Goal: Task Accomplishment & Management: Complete application form

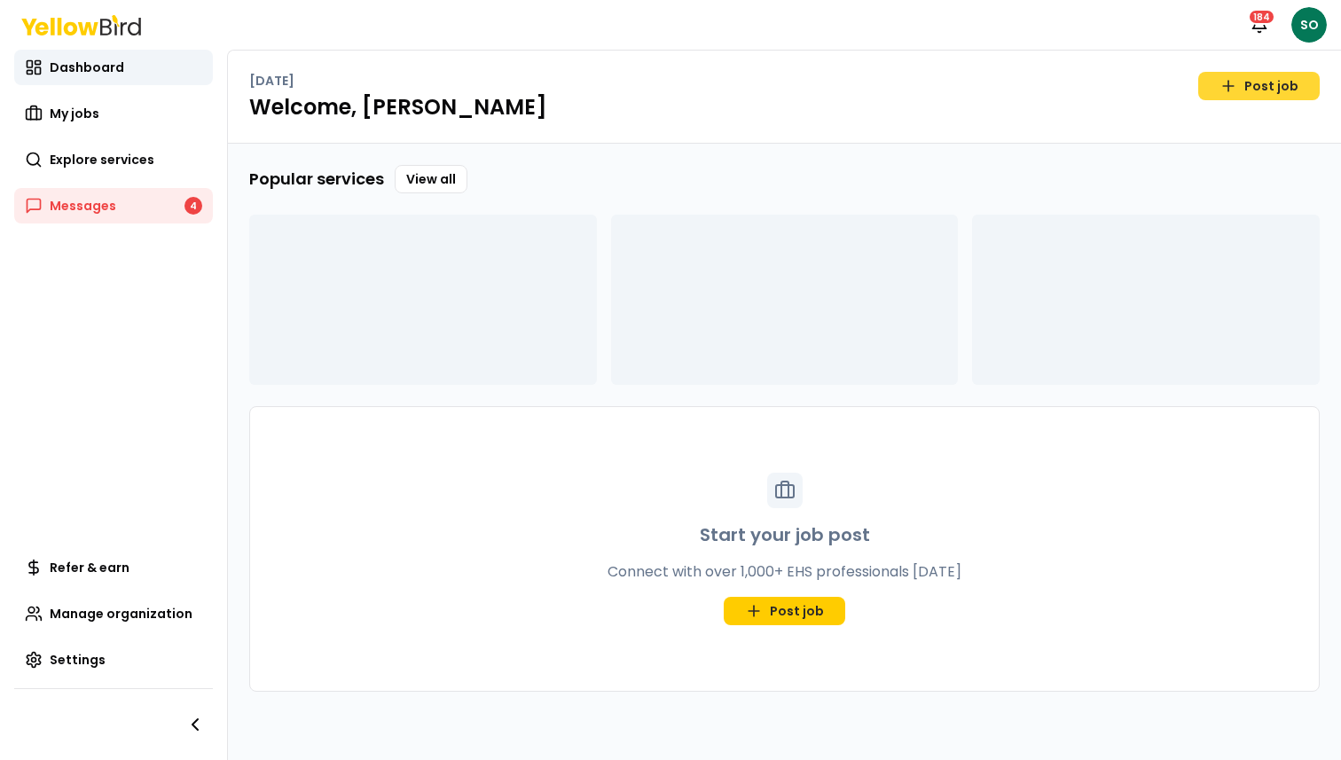
click at [1272, 87] on link "Post job" at bounding box center [1260, 86] width 122 height 28
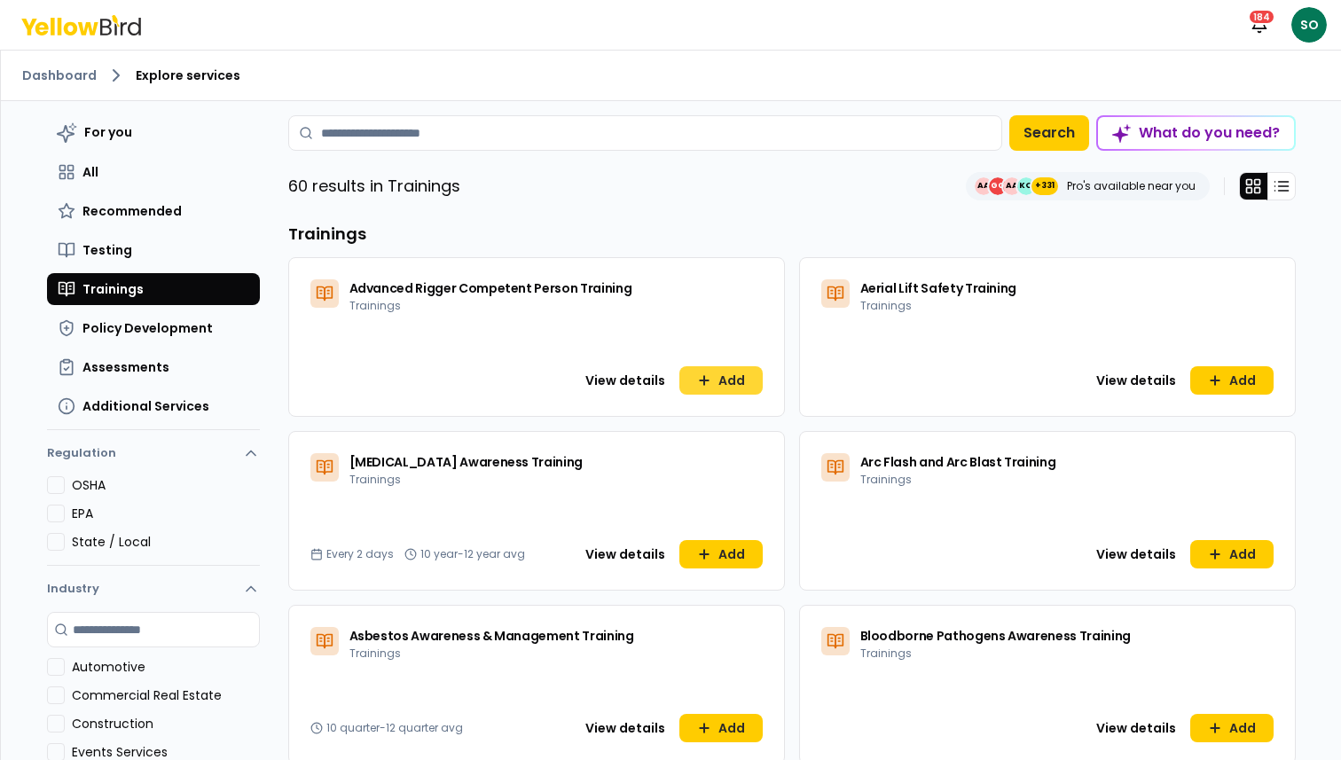
click at [723, 388] on button "Add" at bounding box center [721, 380] width 83 height 28
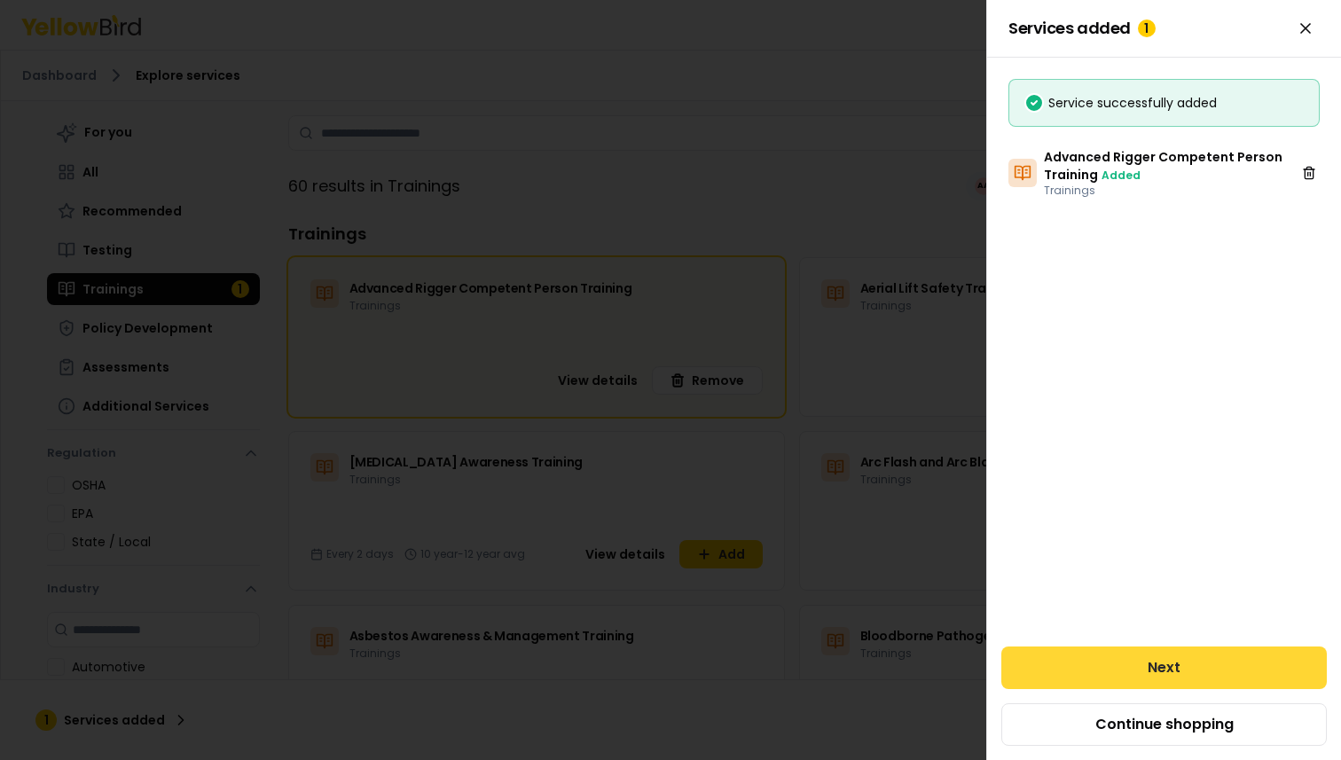
click at [1099, 664] on button "Next" at bounding box center [1165, 668] width 326 height 43
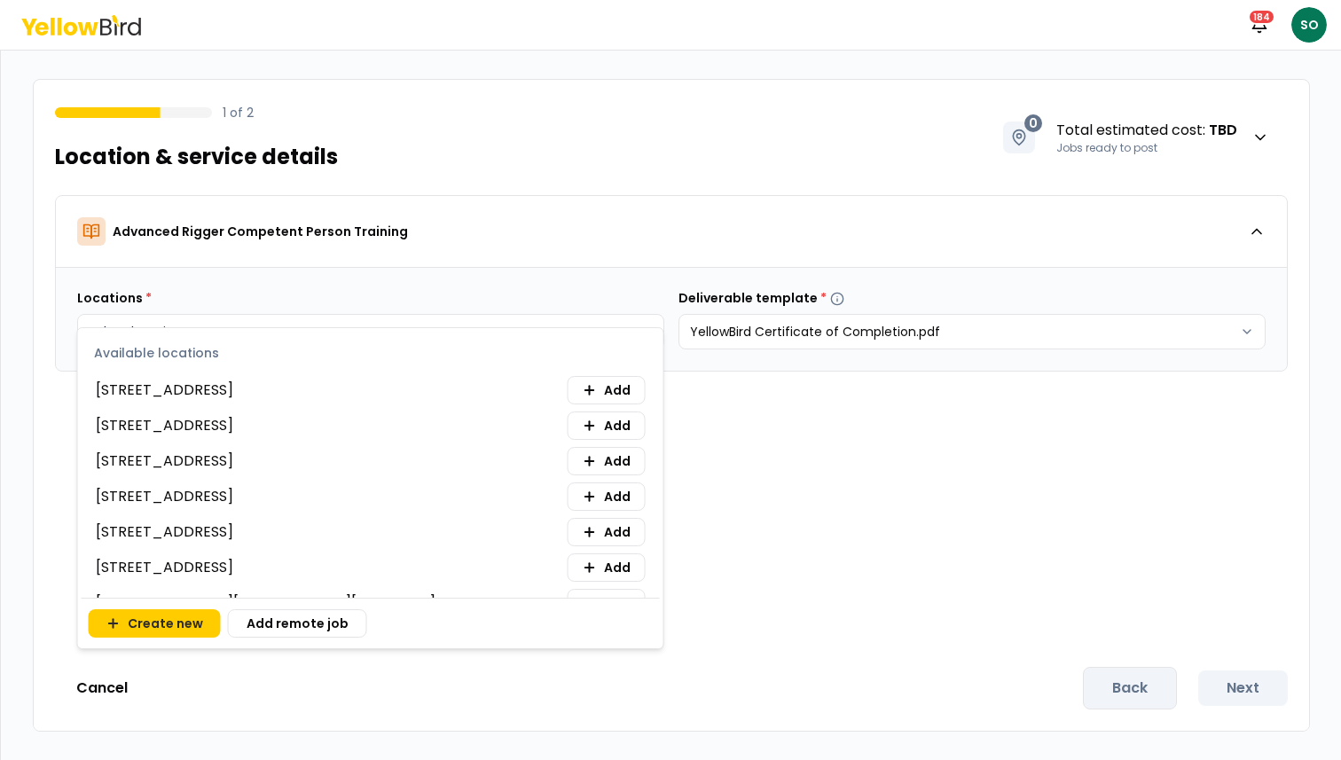
click at [551, 345] on body "Notifications 184 SO 1 of 2 Location & service details 0 Total estimated cost :…" at bounding box center [670, 446] width 1341 height 893
click at [605, 502] on span "Add" at bounding box center [617, 497] width 27 height 18
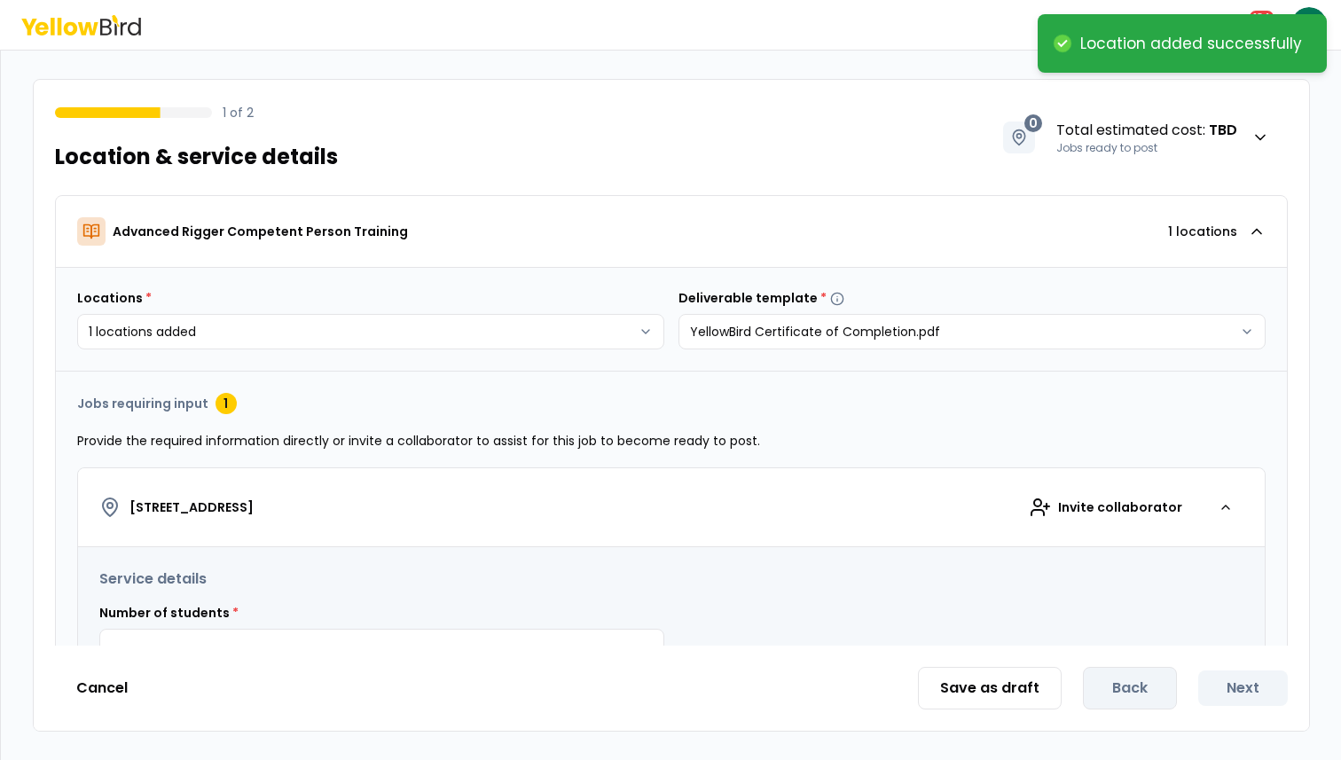
click at [891, 401] on div "**********" at bounding box center [672, 420] width 1276 height 451
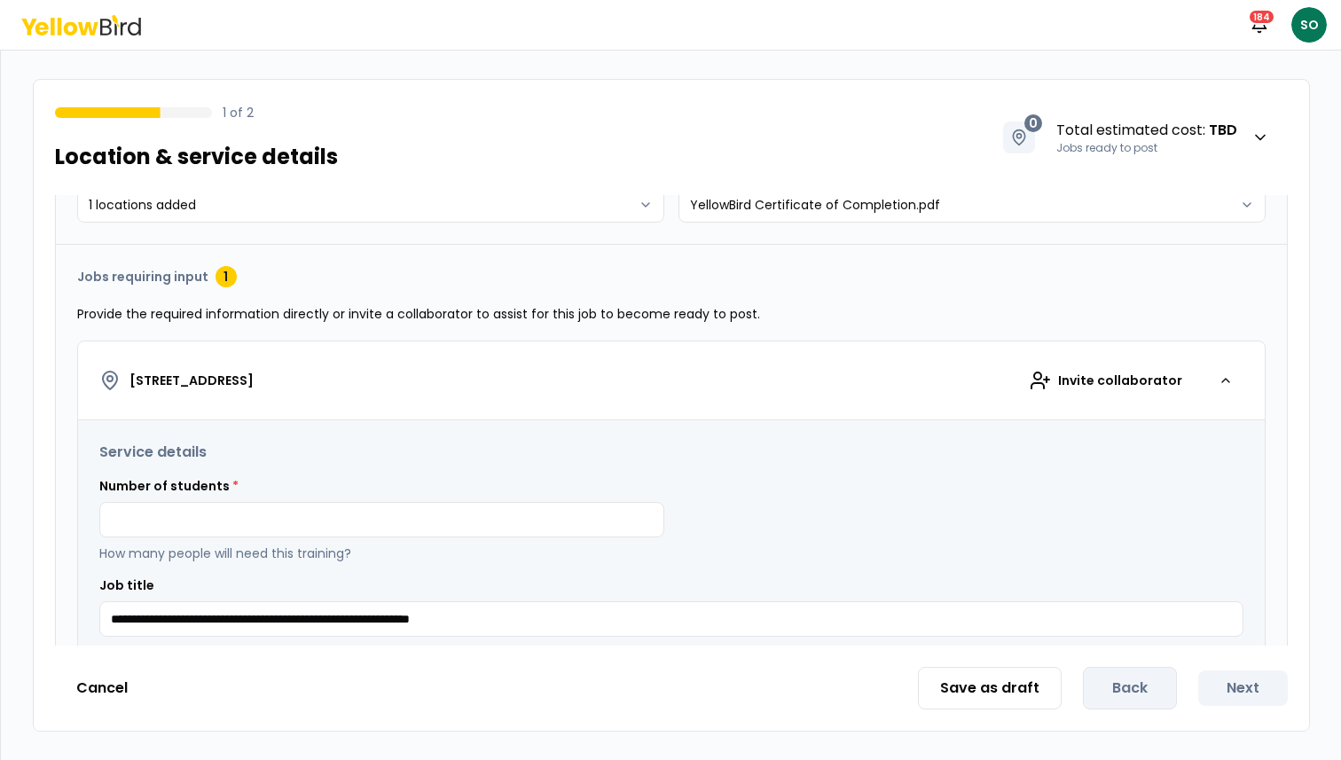
scroll to position [128, 0]
click at [322, 494] on div "Number of students * How many people will need this training?" at bounding box center [381, 518] width 565 height 85
click at [318, 520] on input at bounding box center [381, 518] width 565 height 35
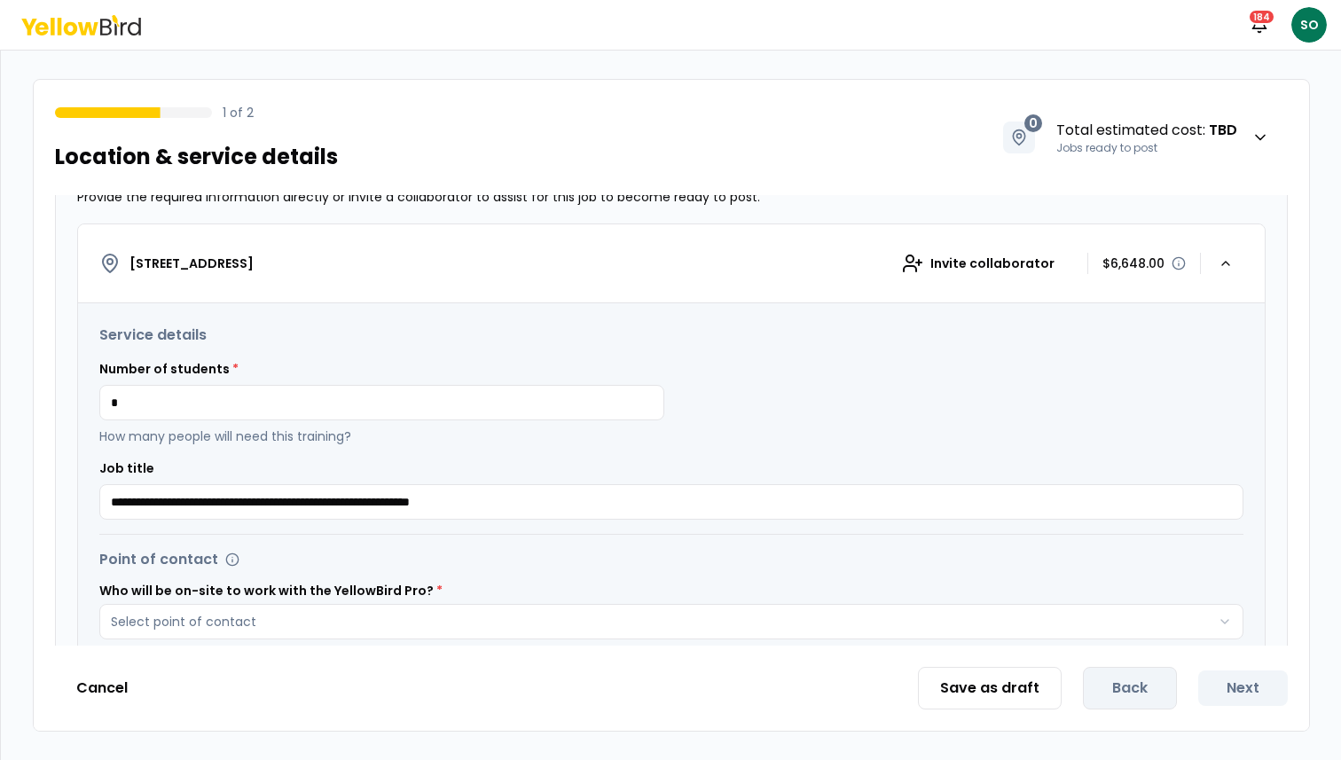
scroll to position [461, 0]
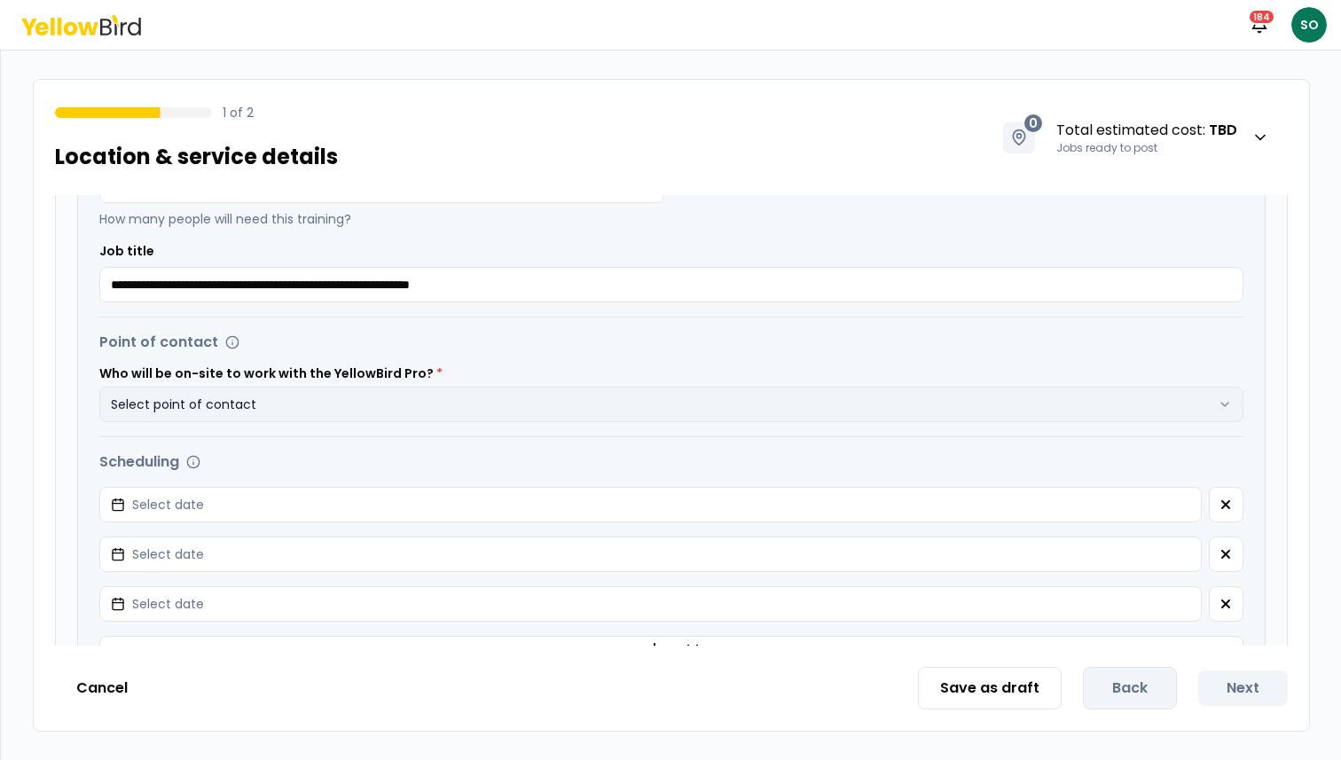
type input "*"
click at [305, 395] on button "Select point of contact" at bounding box center [671, 404] width 1144 height 35
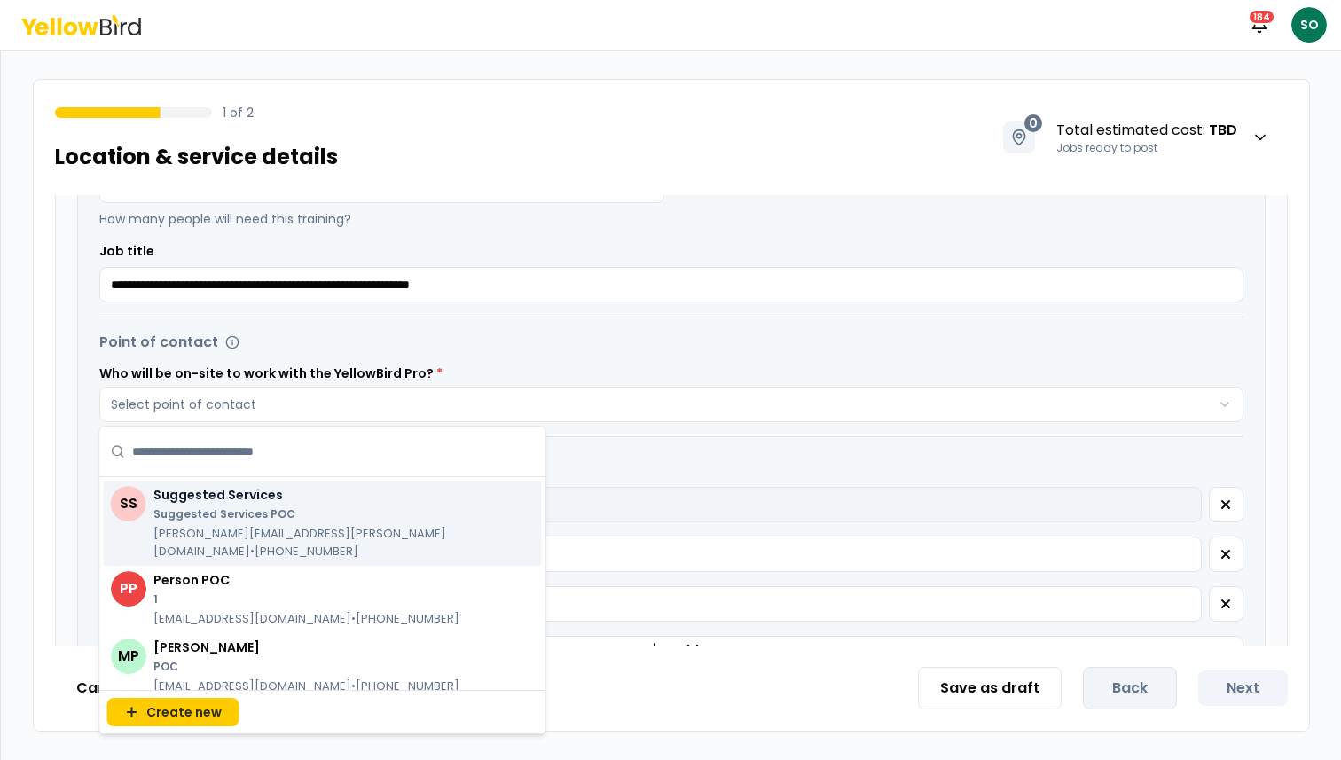
click at [254, 509] on p "Suggested Services POC" at bounding box center [335, 514] width 365 height 14
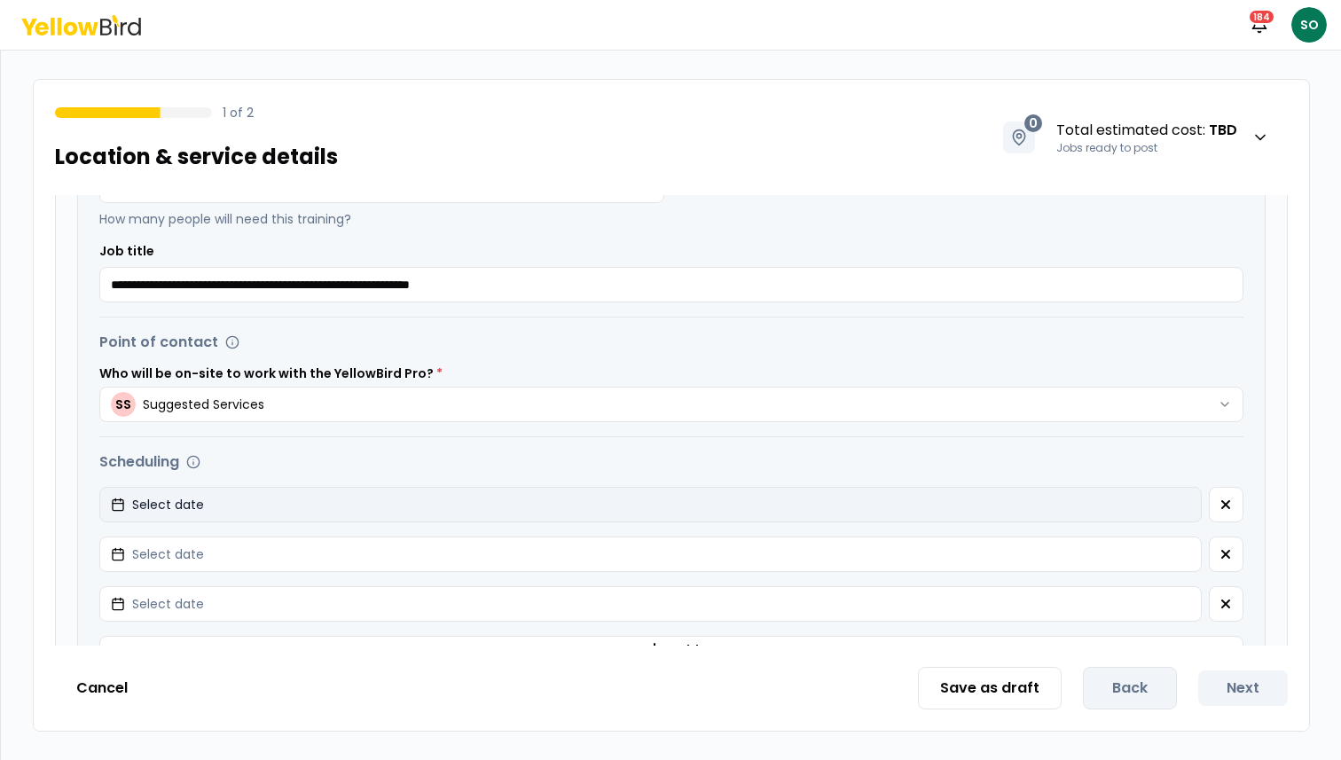
click at [266, 505] on button "Select date" at bounding box center [650, 504] width 1103 height 35
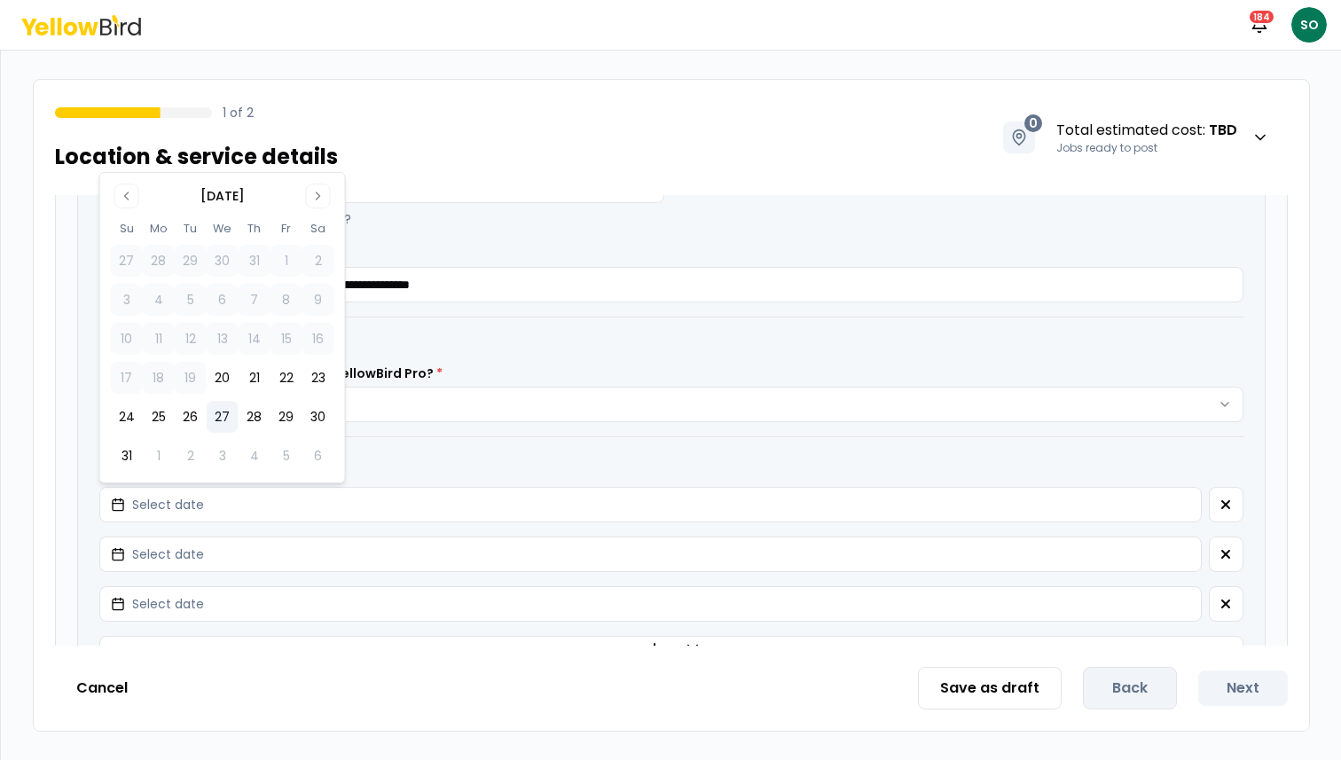
click at [226, 412] on button "27" at bounding box center [223, 417] width 32 height 32
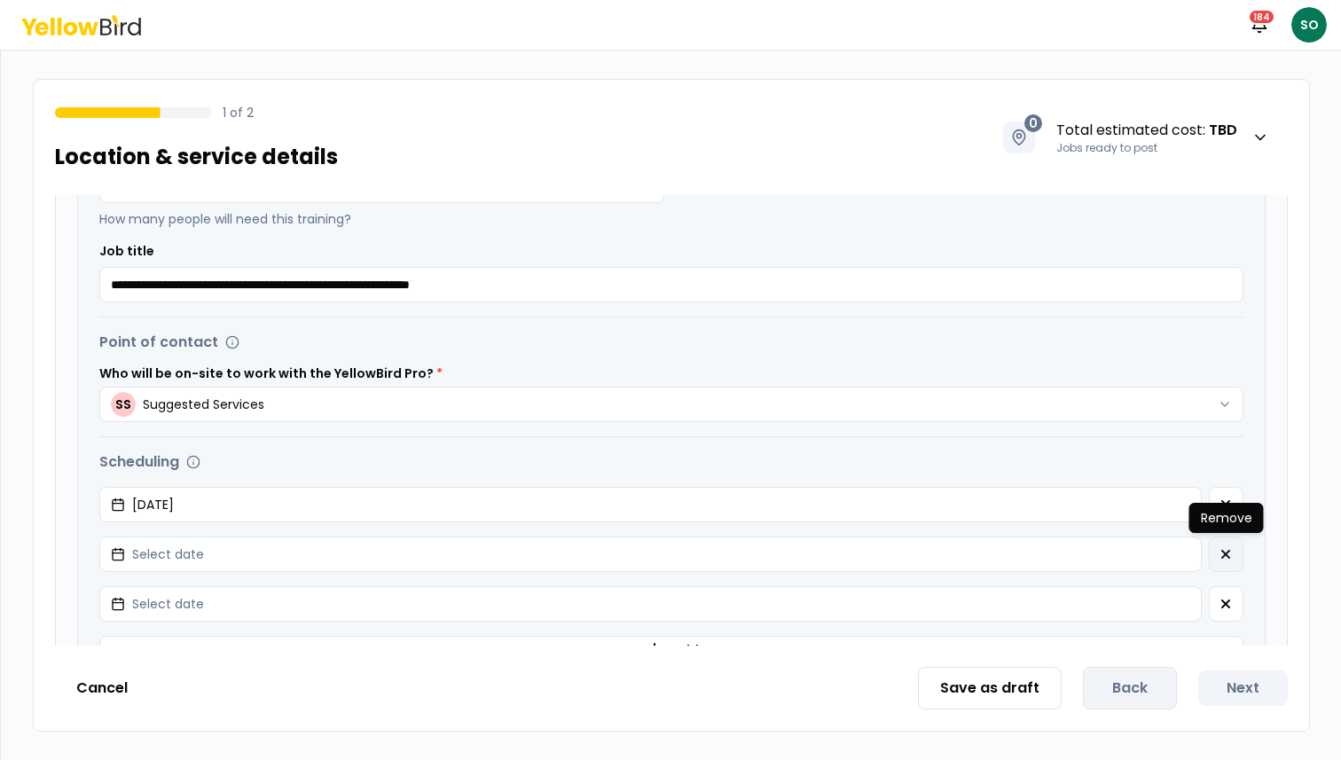
click at [1220, 563] on button "button" at bounding box center [1226, 554] width 35 height 35
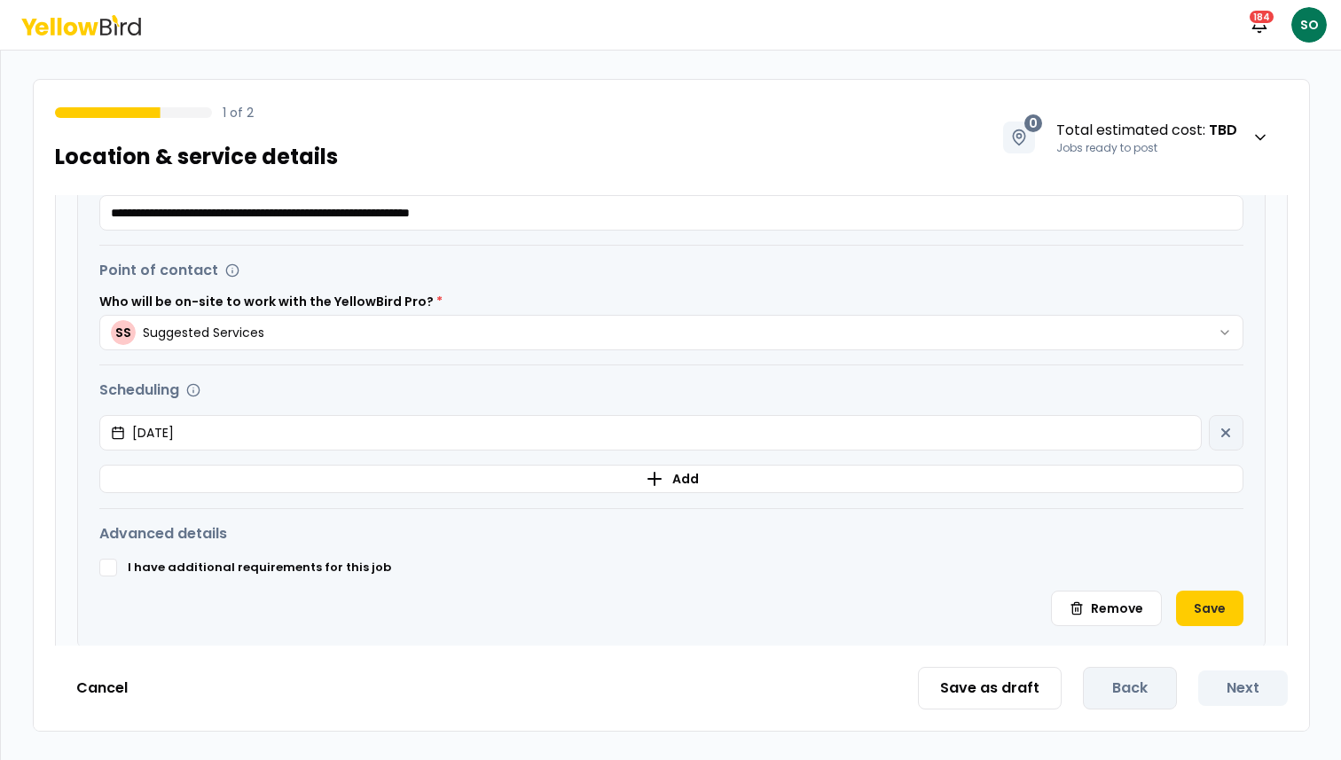
scroll to position [611, 0]
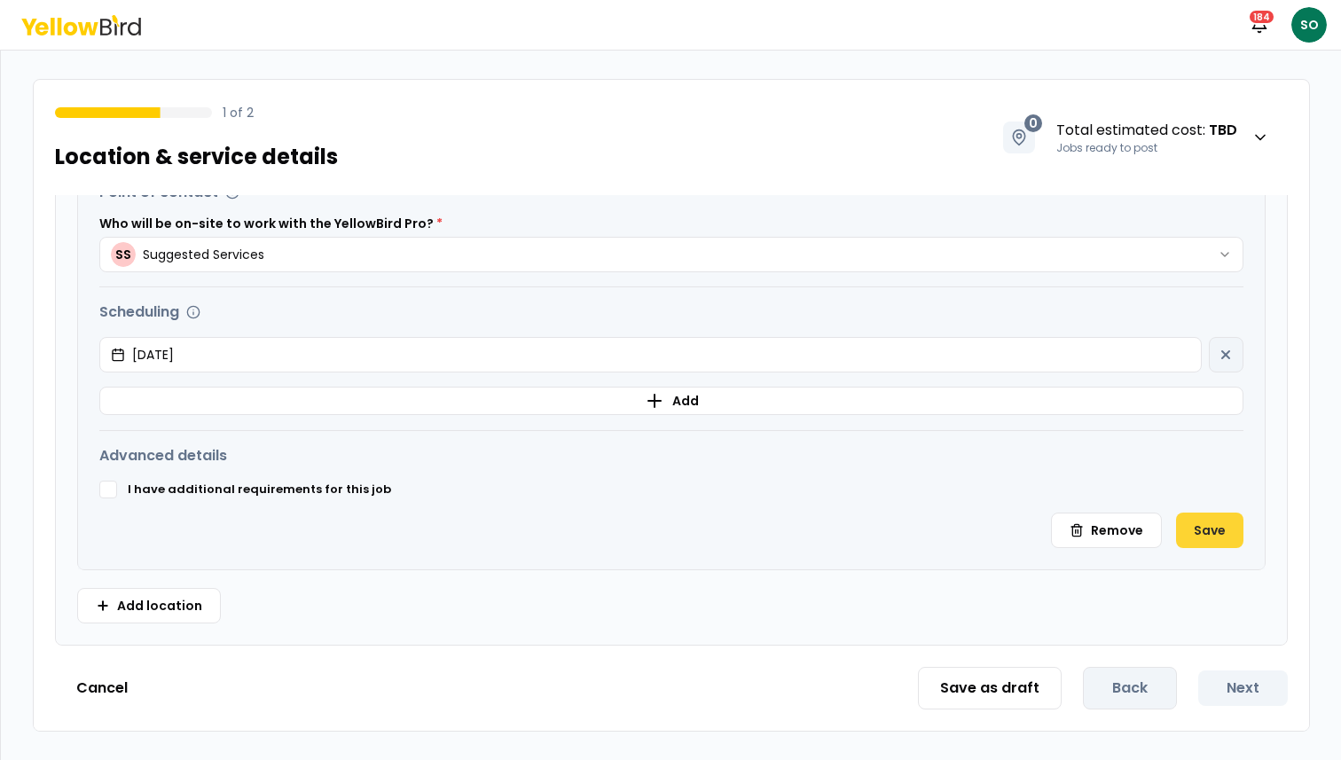
click at [1216, 531] on button "Save" at bounding box center [1209, 530] width 67 height 35
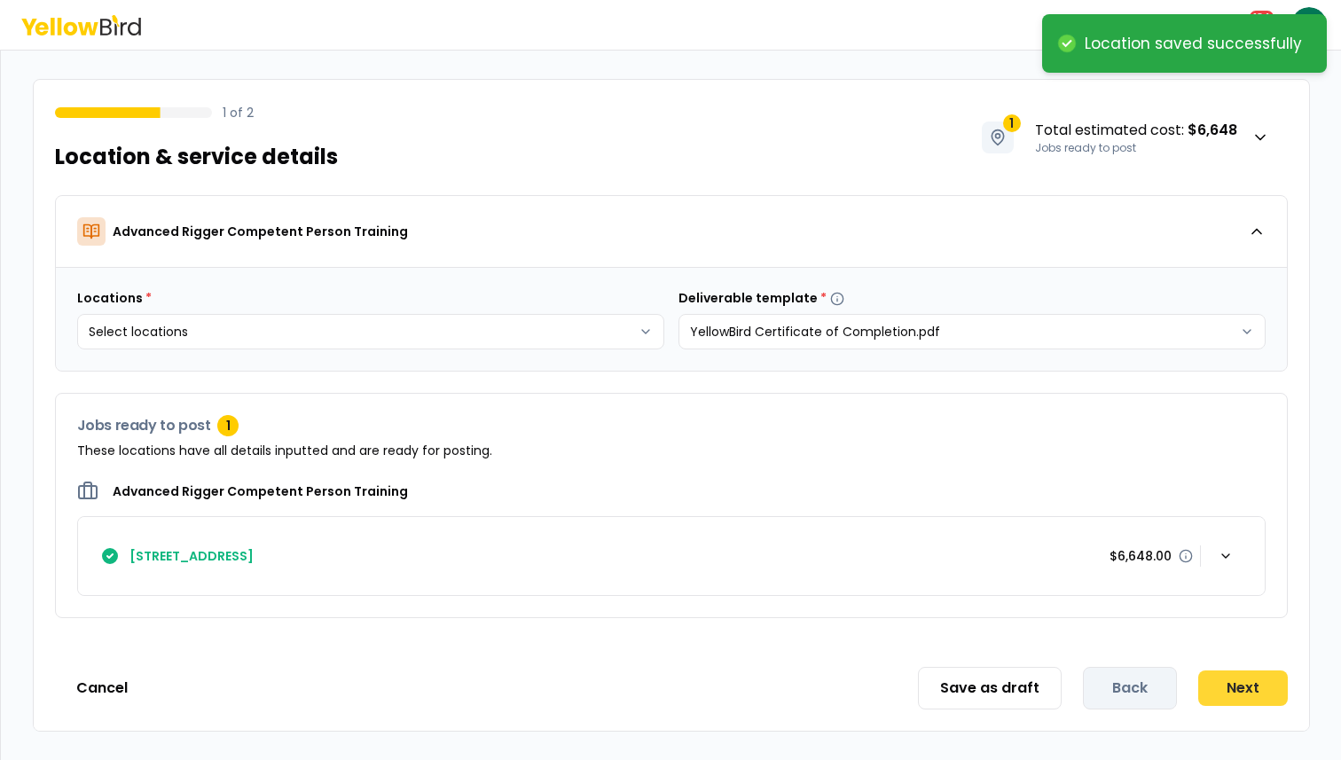
click at [1247, 687] on button "Next" at bounding box center [1244, 688] width 90 height 35
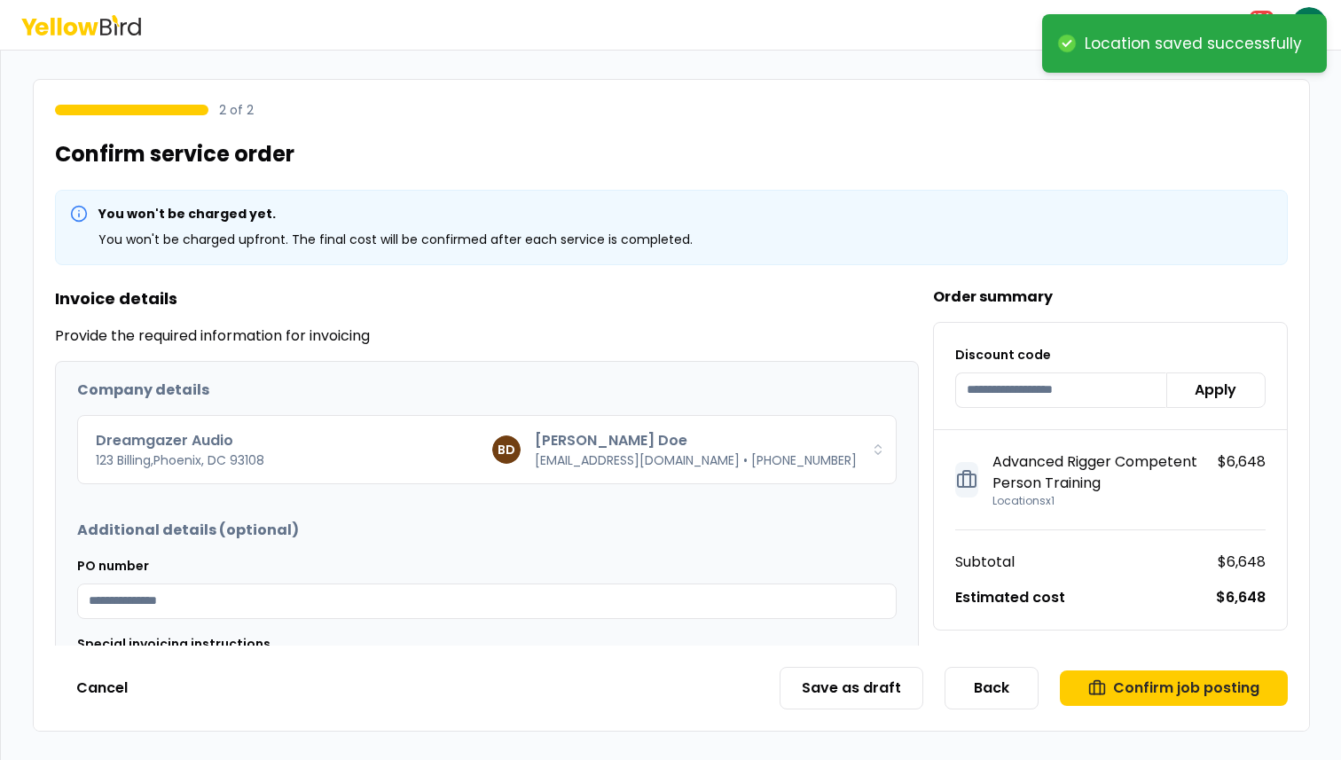
scroll to position [143, 0]
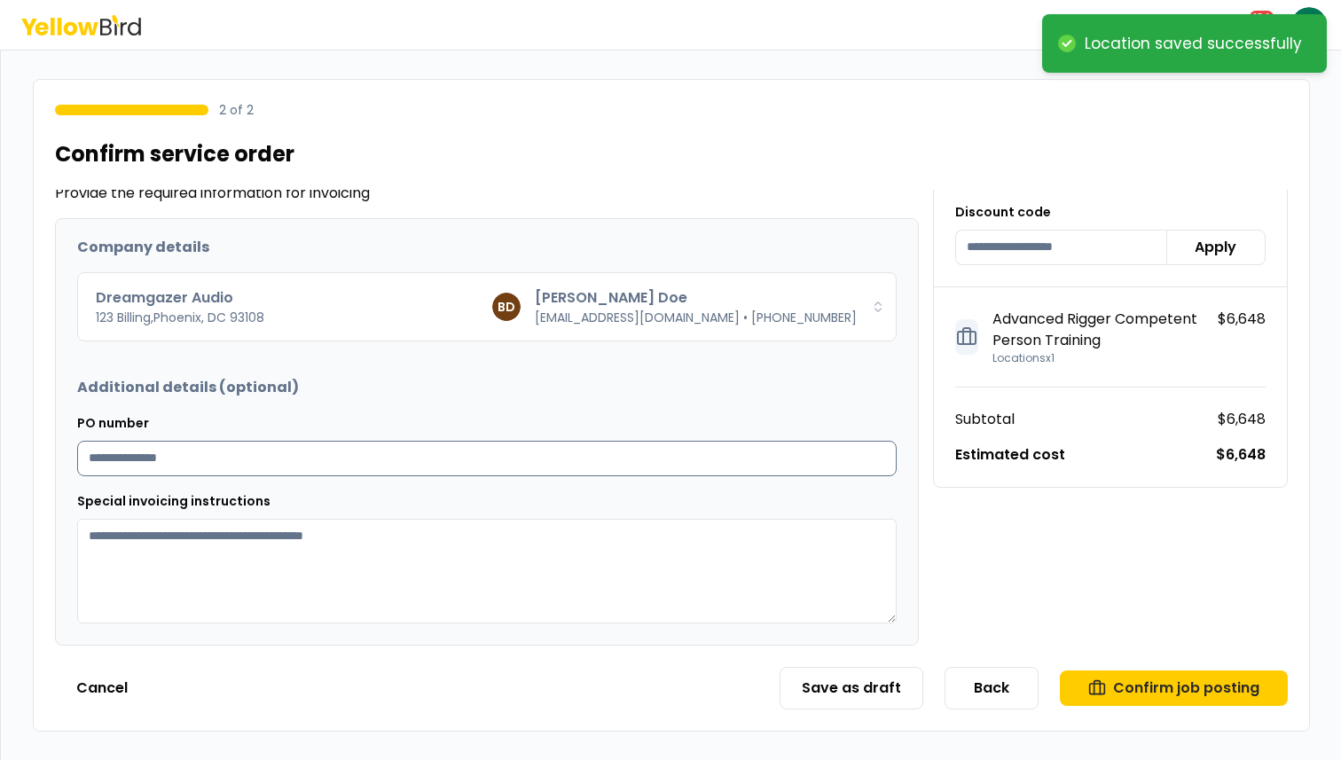
click at [332, 468] on input "PO number" at bounding box center [487, 458] width 820 height 35
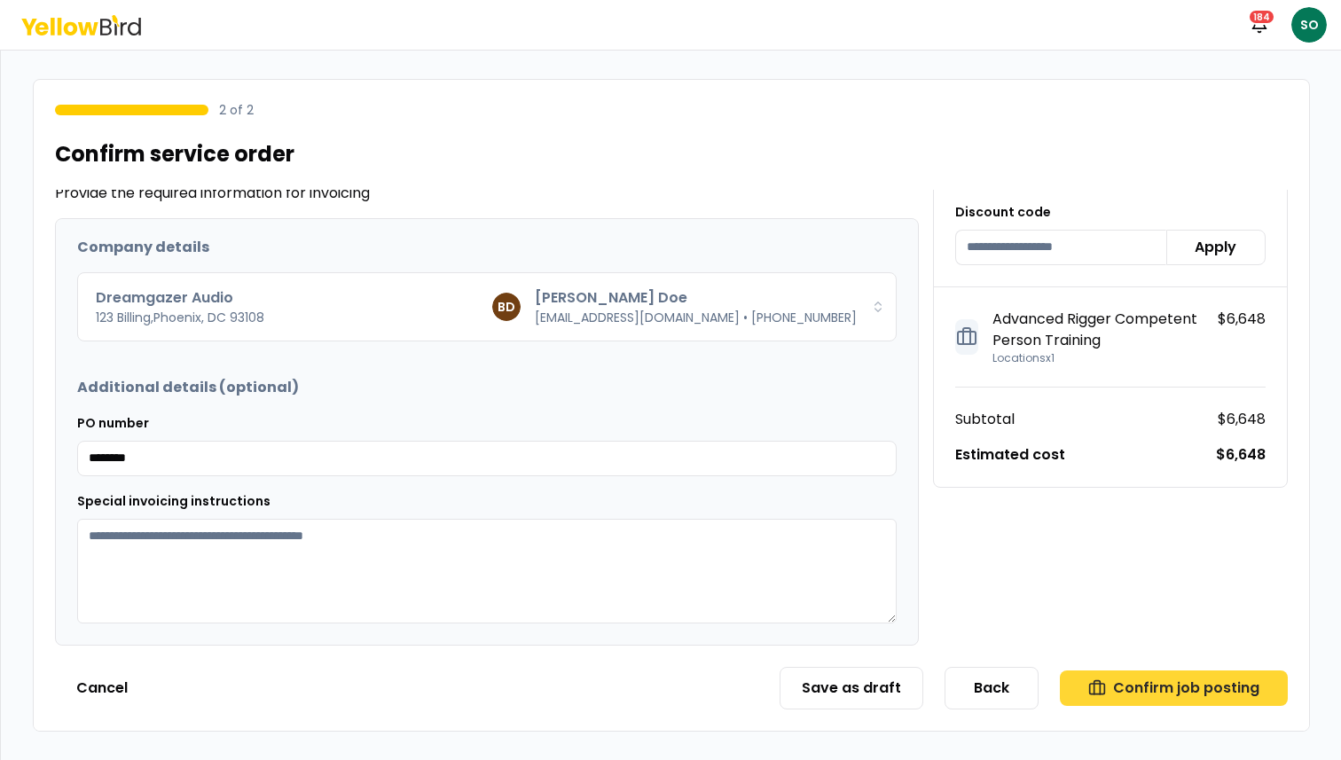
type input "********"
click at [1205, 691] on button "Confirm job posting" at bounding box center [1174, 688] width 228 height 35
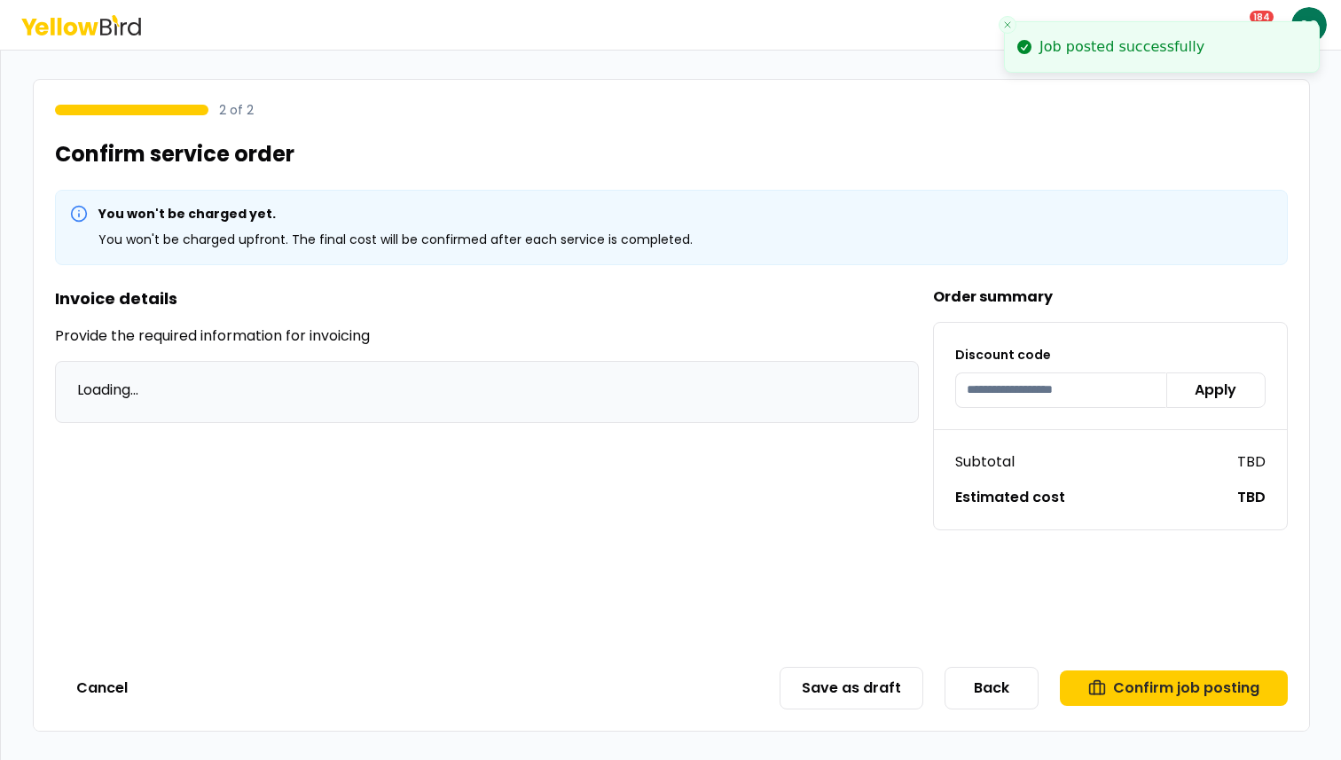
scroll to position [0, 0]
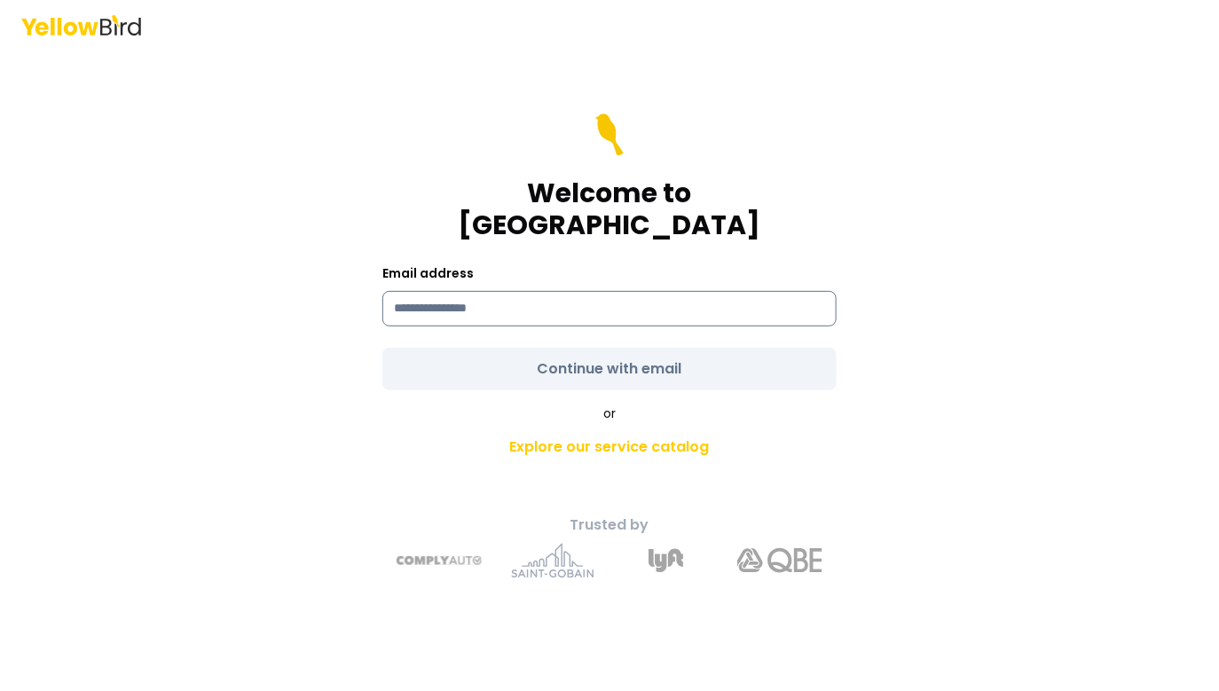
click at [437, 294] on input at bounding box center [609, 308] width 454 height 35
